Goal: Find specific page/section: Find specific page/section

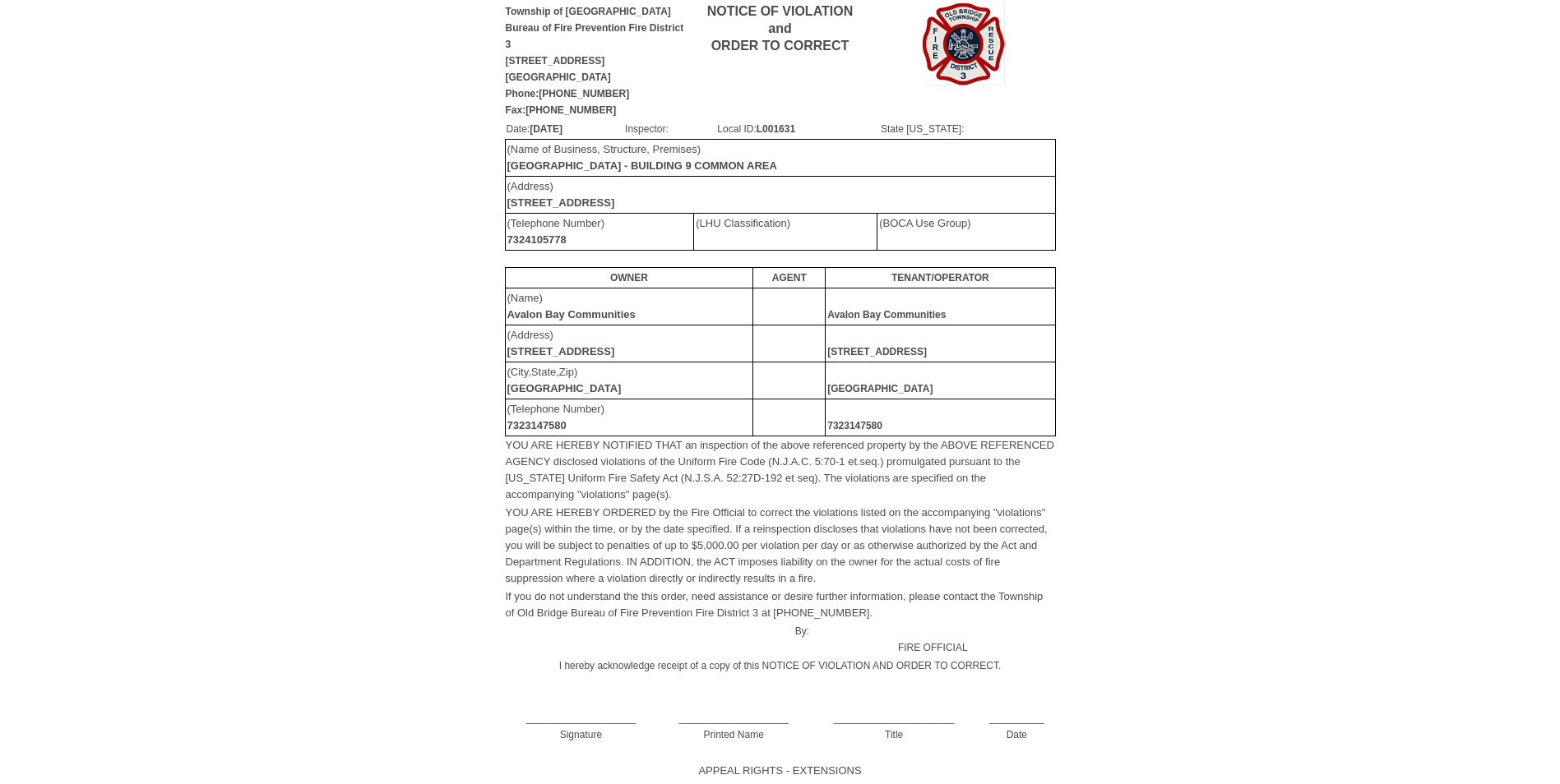
scroll to position [9, 0]
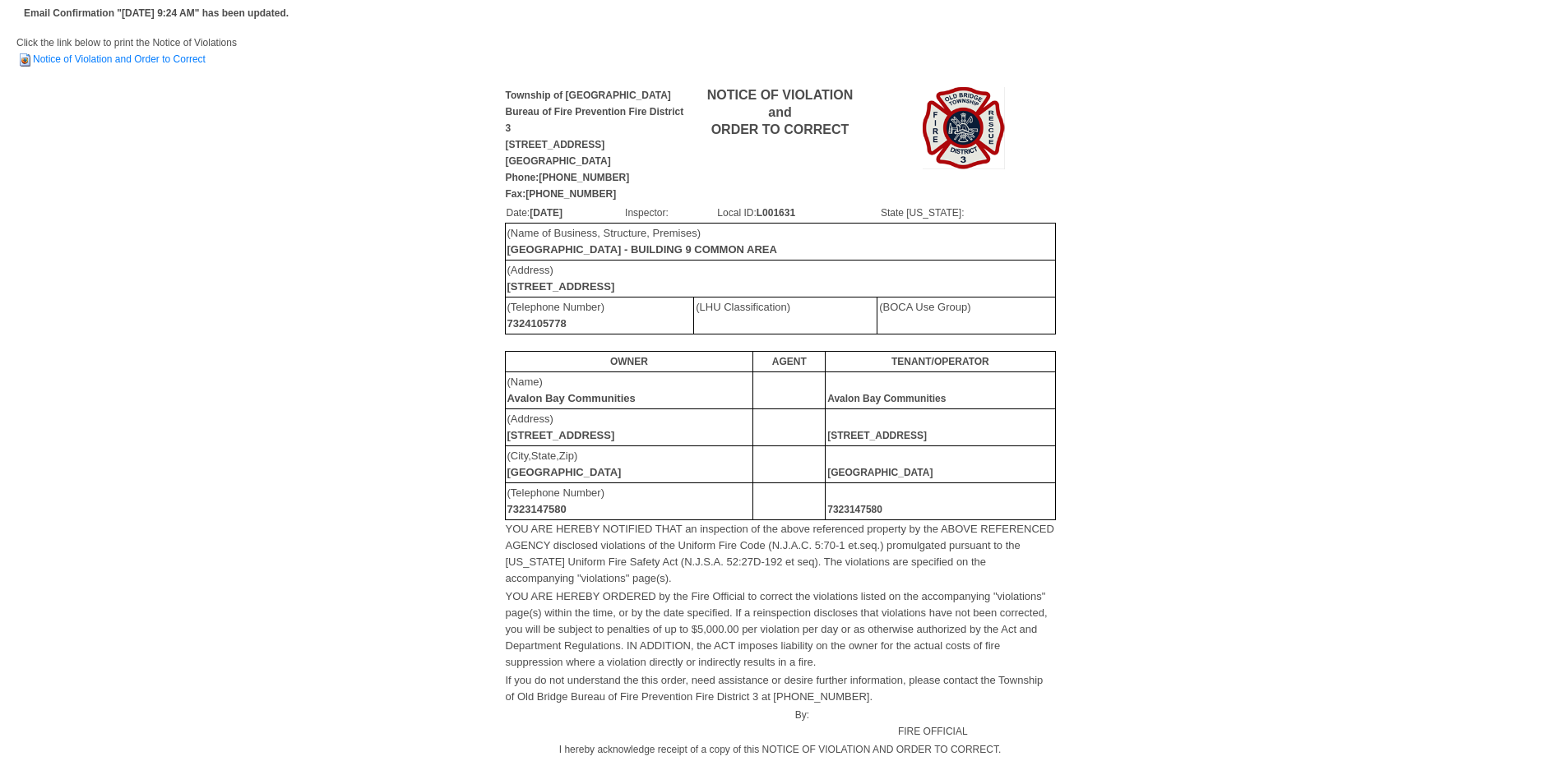
click at [702, 259] on td "(Name of Business, Structure, Premises) [GEOGRAPHIC_DATA] - BUILDING 9 COMMON A…" at bounding box center [780, 241] width 550 height 37
